Goal: Navigation & Orientation: Find specific page/section

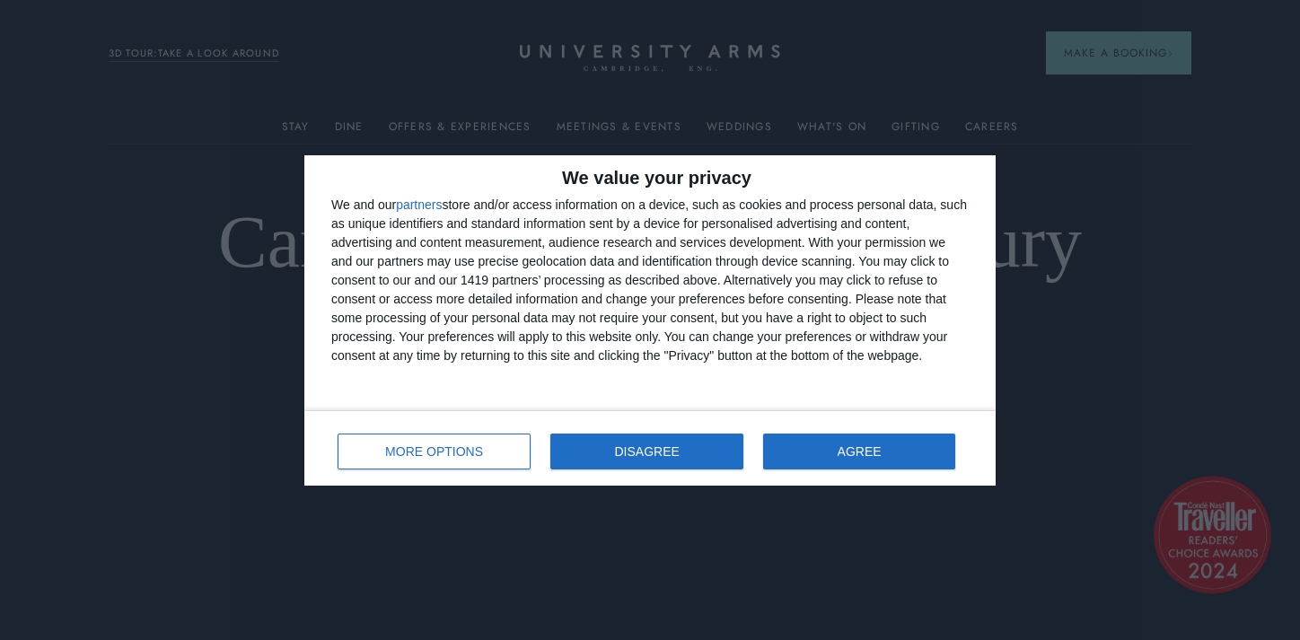
click at [654, 439] on button "DISAGREE" at bounding box center [647, 452] width 193 height 36
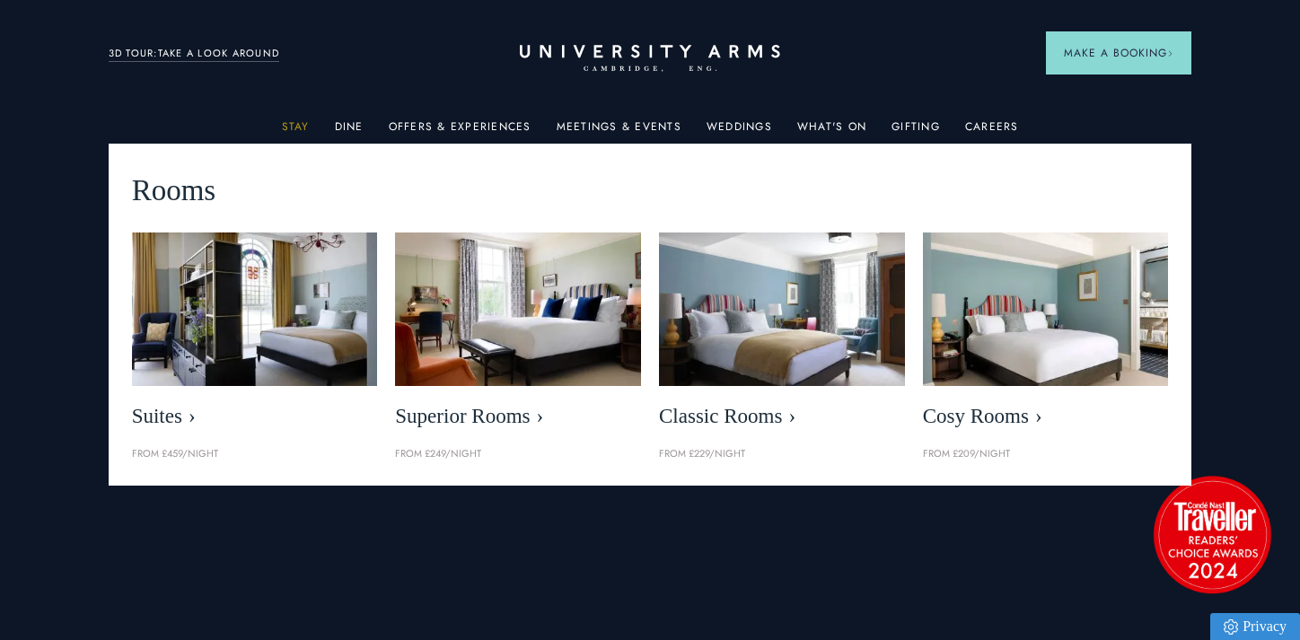
click at [299, 124] on link "Stay" at bounding box center [296, 131] width 28 height 23
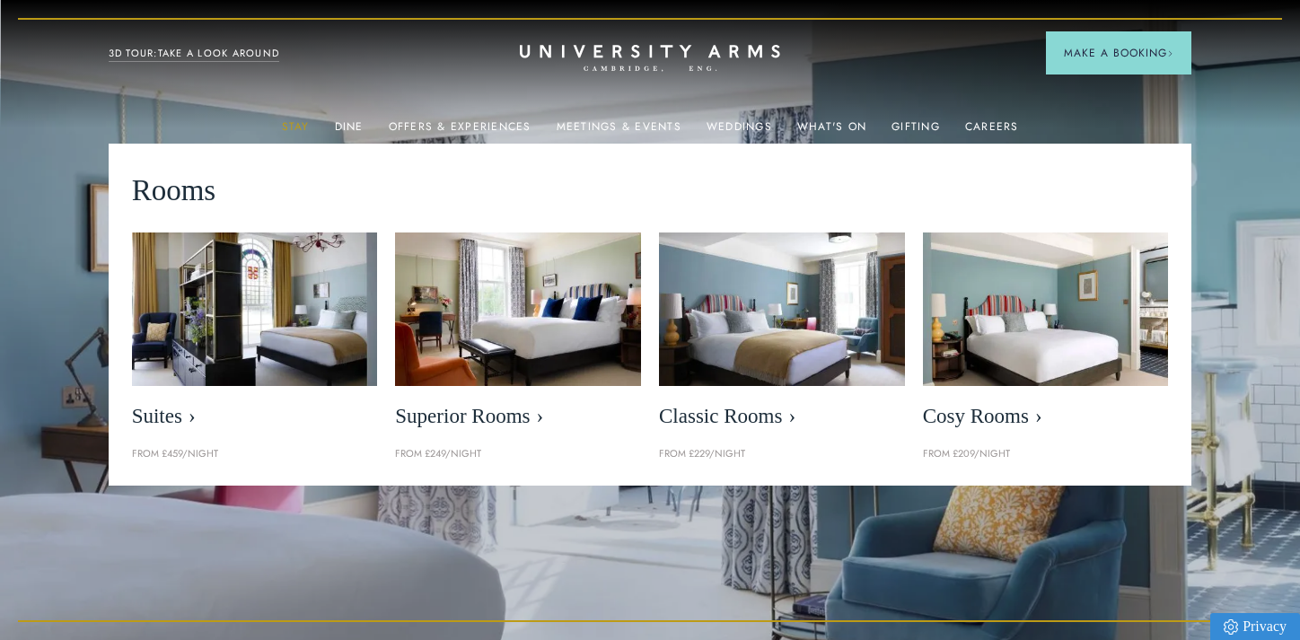
click at [299, 124] on link "Stay" at bounding box center [296, 131] width 28 height 23
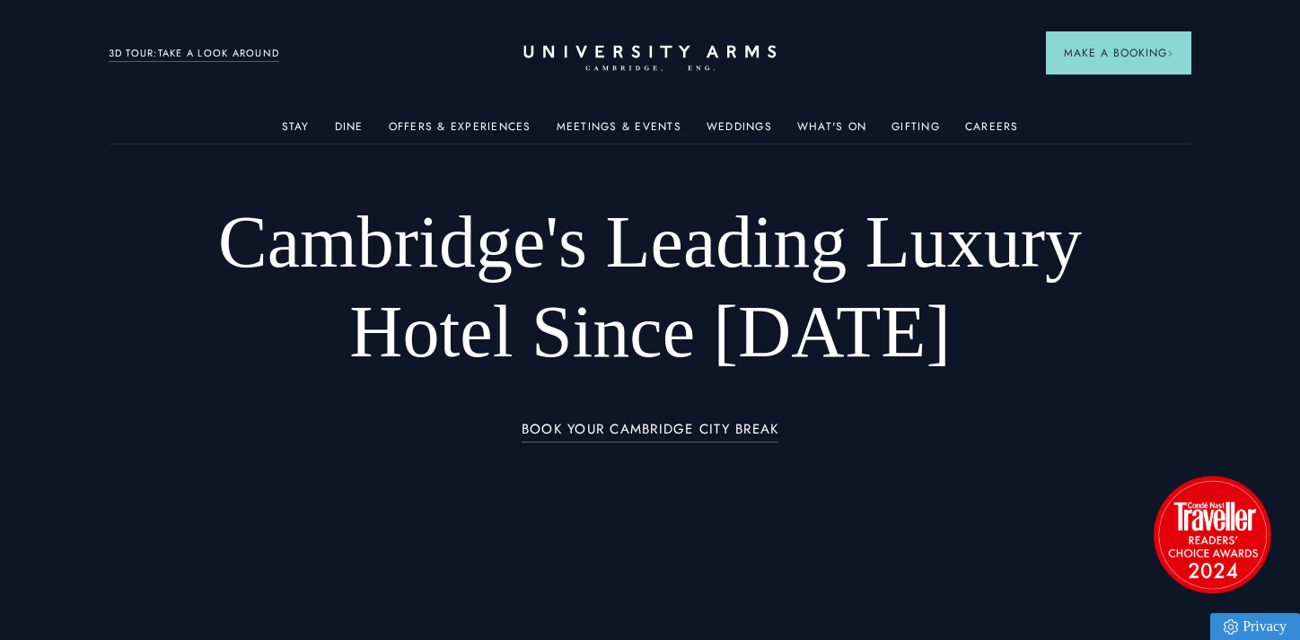
click at [681, 61] on icon "CAMBRIDGE’S LEADING LUXURY HOTEL SINCE [DATE]" at bounding box center [650, 58] width 252 height 27
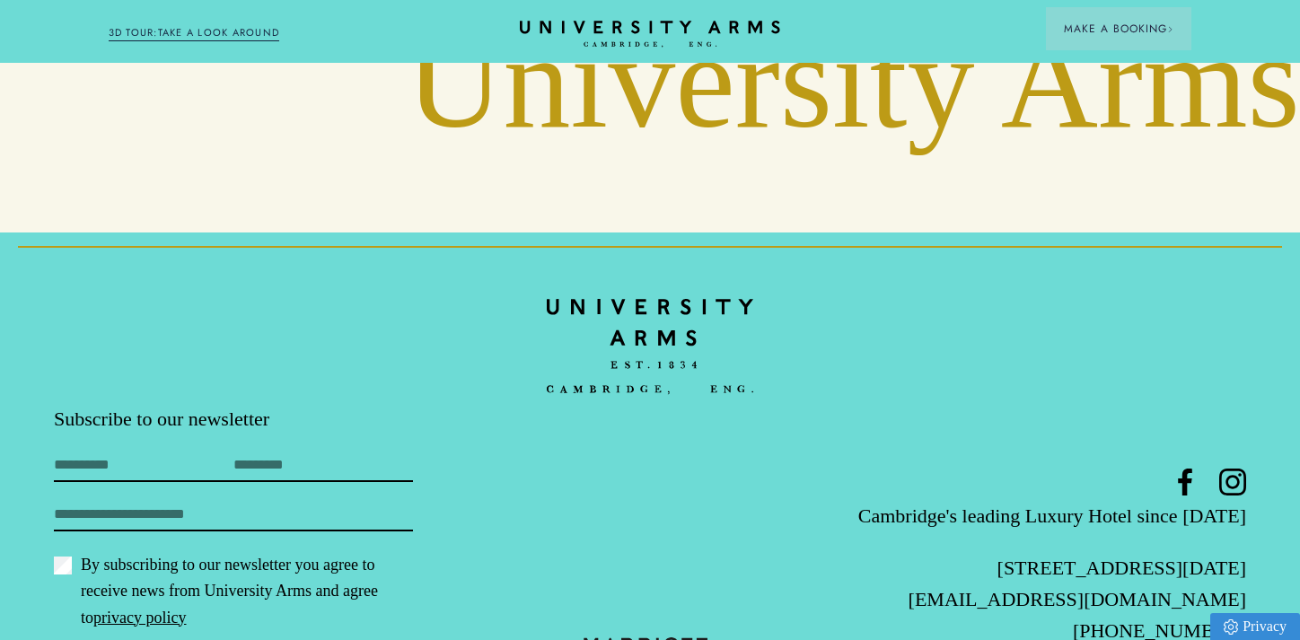
scroll to position [6714, 0]
